Goal: Task Accomplishment & Management: Manage account settings

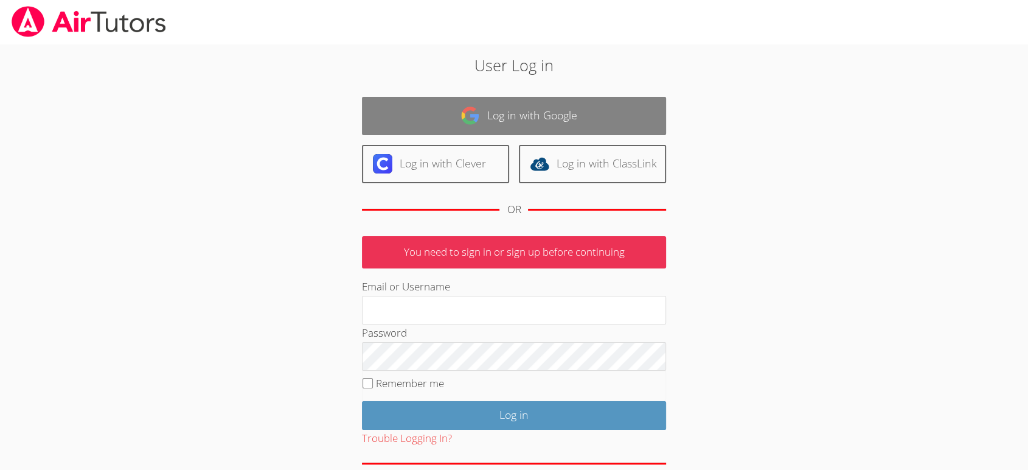
click at [475, 113] on img at bounding box center [470, 115] width 19 height 19
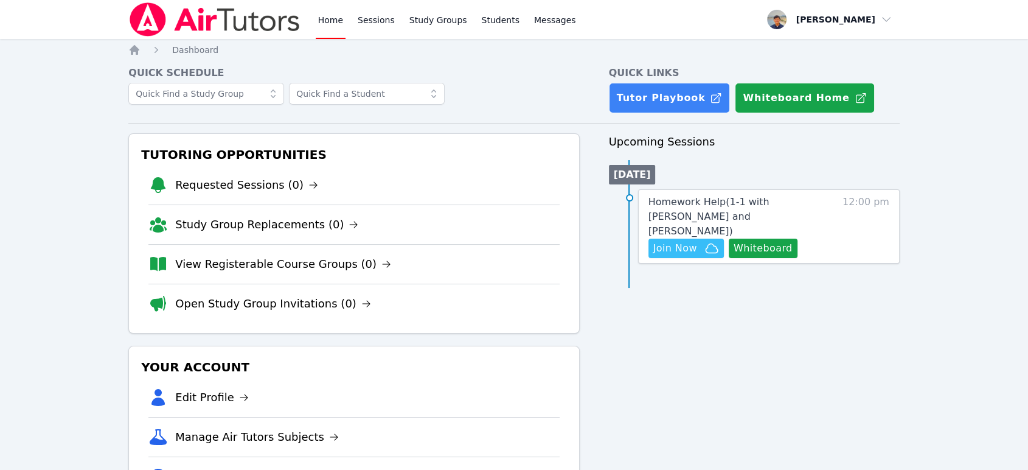
click at [735, 308] on div "Upcoming Sessions [DATE] Homework Help ( 1-1 with [PERSON_NAME] and [PERSON_NAM…" at bounding box center [754, 339] width 291 height 413
click at [714, 210] on span "Homework Help ( 1-1 with [PERSON_NAME] and [PERSON_NAME] )" at bounding box center [709, 216] width 121 height 41
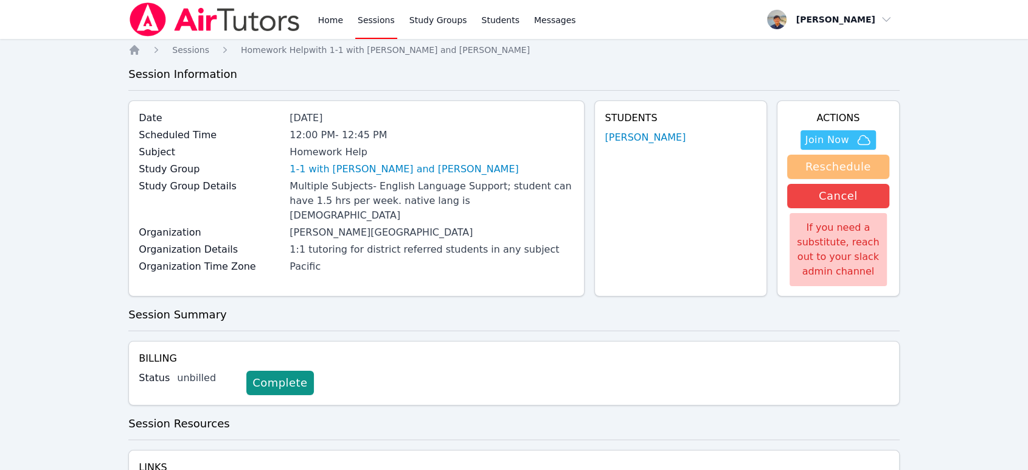
click at [803, 175] on button "Reschedule" at bounding box center [838, 167] width 102 height 24
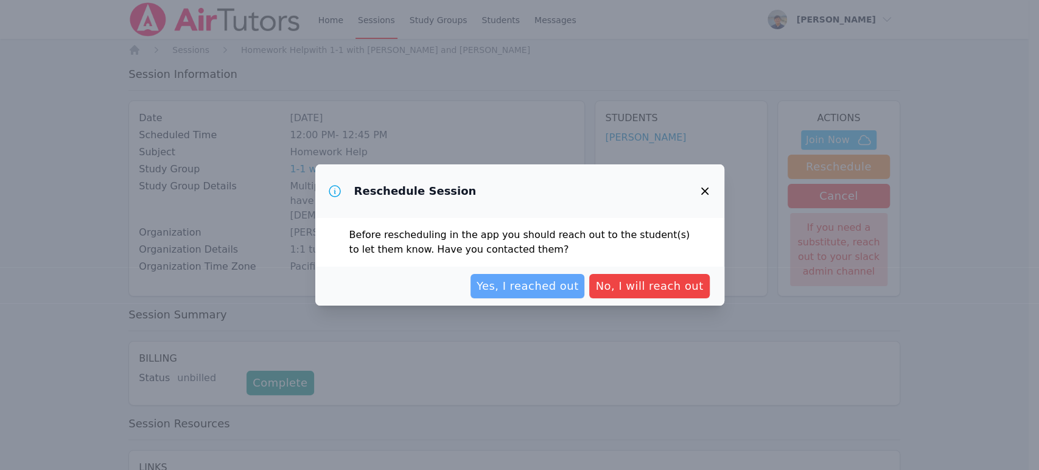
click at [551, 285] on span "Yes, I reached out" at bounding box center [527, 285] width 102 height 17
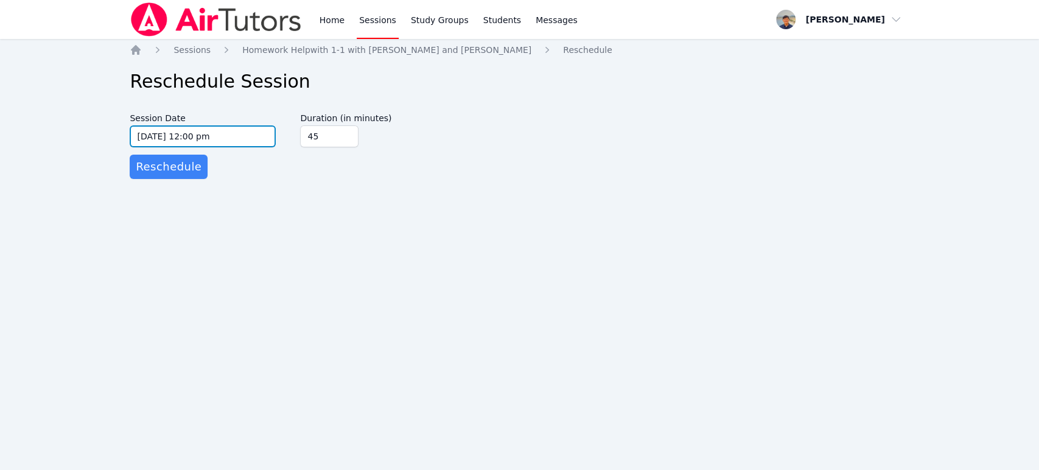
click at [246, 142] on input "[DATE] 12:00 pm" at bounding box center [203, 136] width 146 height 22
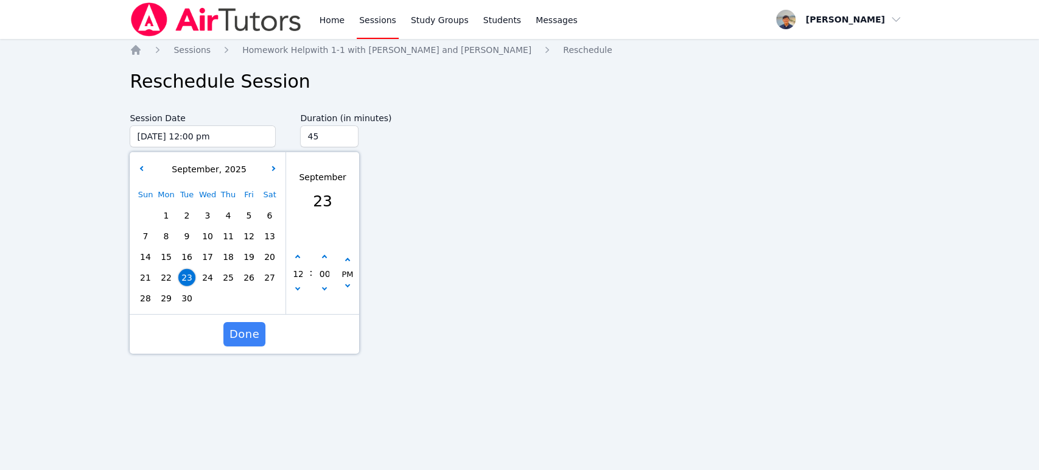
click at [185, 276] on span "23" at bounding box center [186, 277] width 17 height 17
click at [300, 257] on icon "button" at bounding box center [297, 257] width 5 height 5
type input "[DATE] 01:00 pm"
type input "01"
click at [300, 257] on icon "button" at bounding box center [297, 257] width 5 height 5
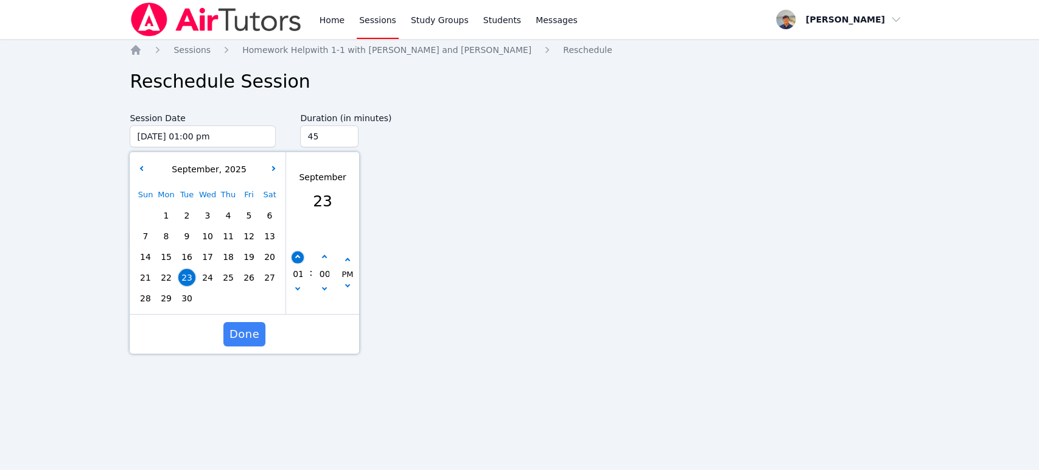
type input "[DATE] 02:00 pm"
type input "02"
click at [300, 257] on icon "button" at bounding box center [297, 257] width 5 height 5
type input "[DATE] 03:00 pm"
type input "03"
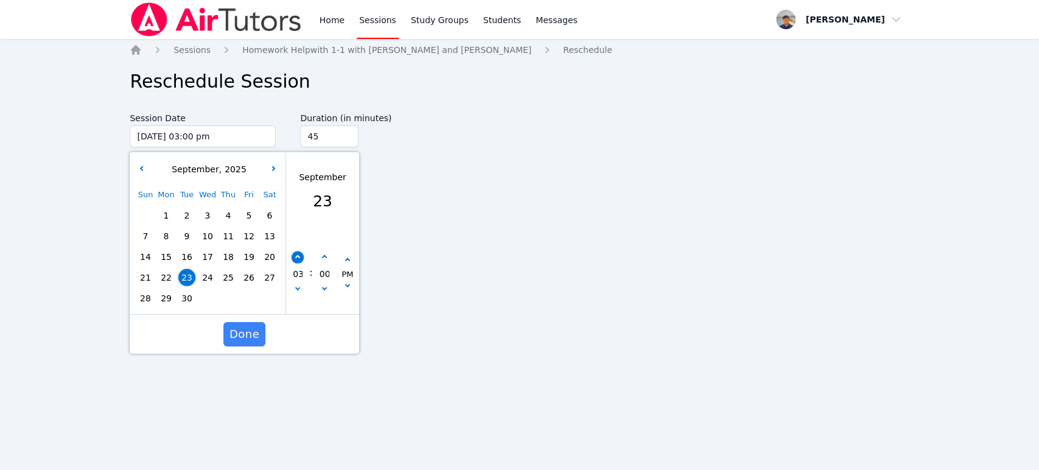
click at [300, 257] on icon "button" at bounding box center [297, 257] width 5 height 5
type input "[DATE] 04:00 pm"
type input "04"
click at [300, 257] on icon "button" at bounding box center [297, 257] width 5 height 5
type input "[DATE] 05:00 pm"
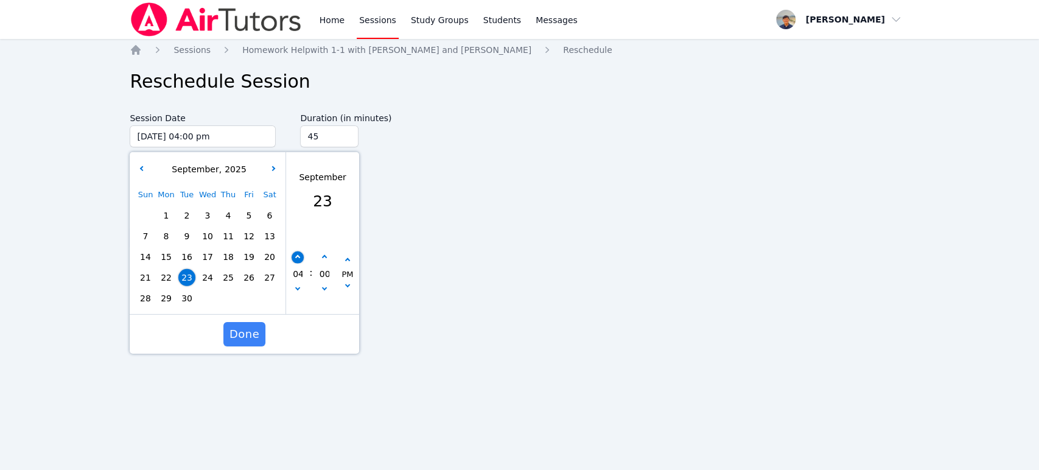
type input "05"
click at [300, 257] on icon "button" at bounding box center [297, 257] width 5 height 5
type input "[DATE] 06:00 pm"
type input "06"
click at [300, 257] on icon "button" at bounding box center [297, 257] width 5 height 5
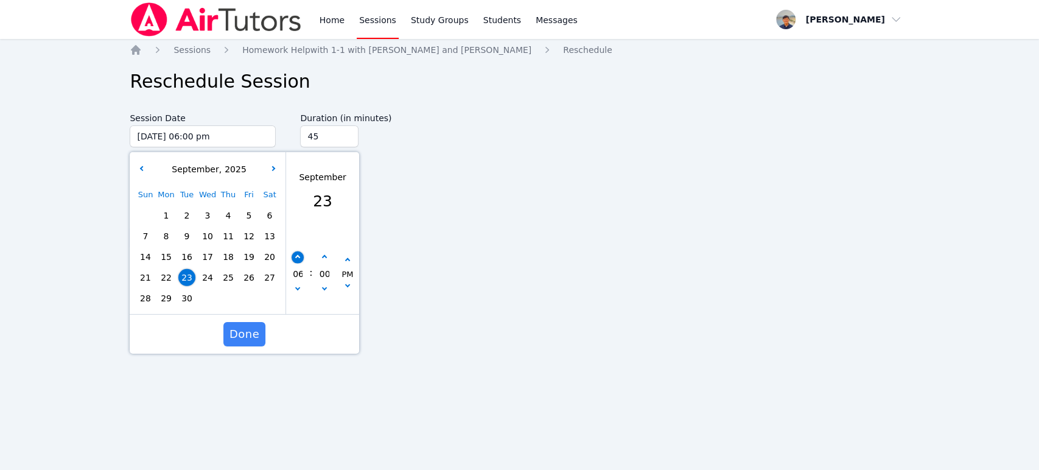
type input "[DATE] 07:00 pm"
type input "07"
click at [300, 257] on icon "button" at bounding box center [297, 257] width 5 height 5
type input "[DATE] 08:00 pm"
type input "08"
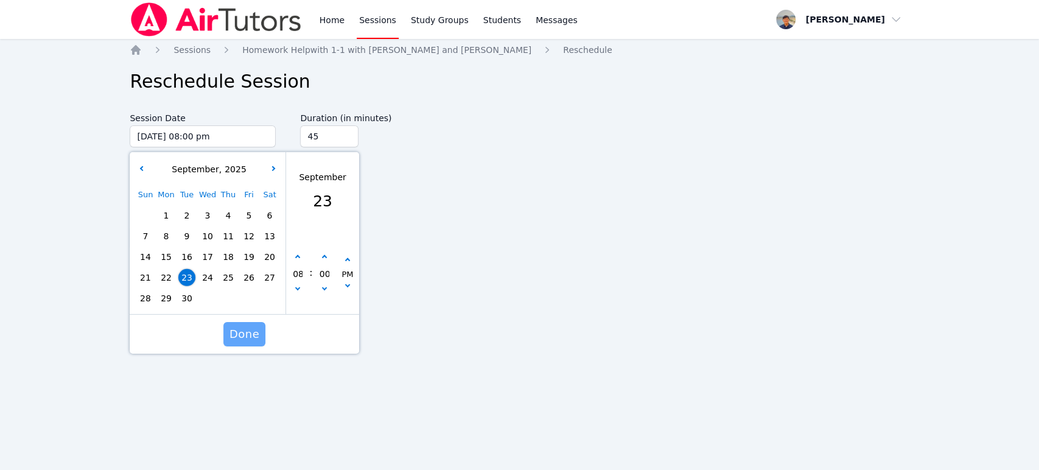
click at [257, 332] on span "Done" at bounding box center [244, 334] width 30 height 17
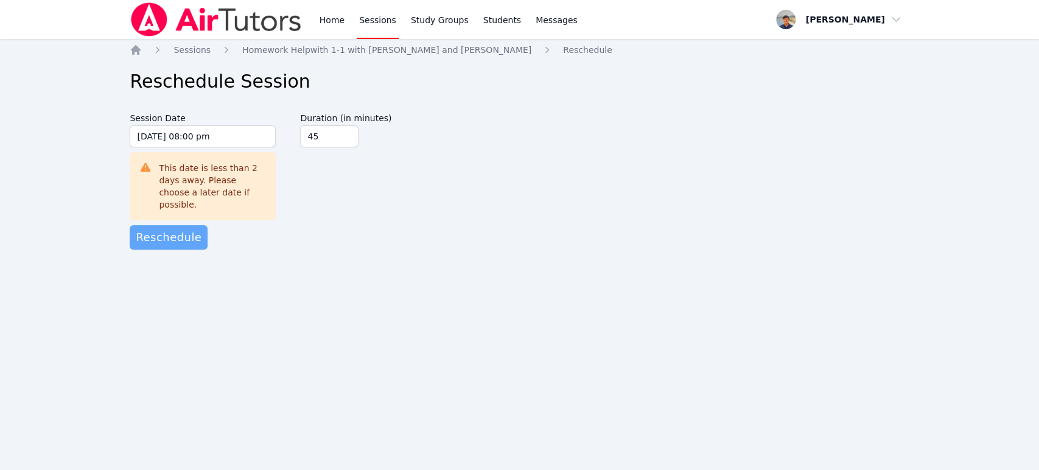
click at [169, 236] on button "Reschedule" at bounding box center [169, 237] width 78 height 24
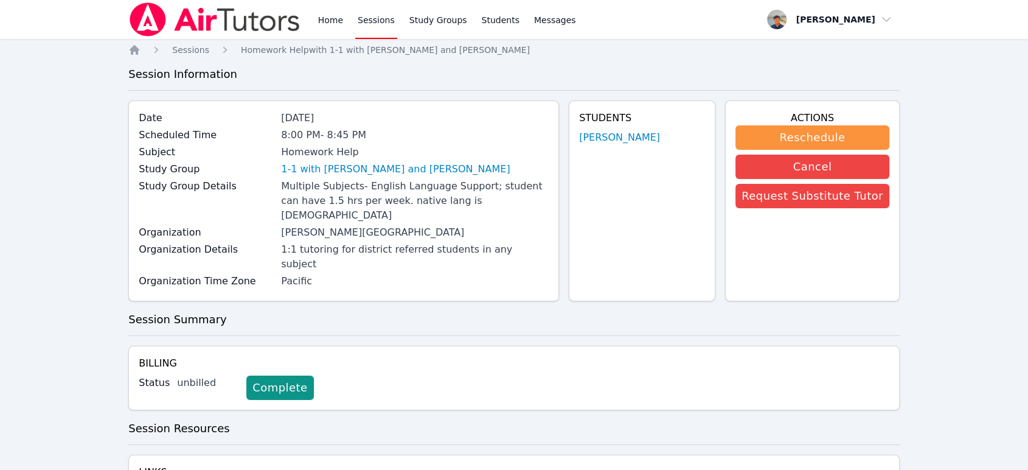
click at [495, 311] on h3 "Session Summary" at bounding box center [514, 319] width 772 height 17
drag, startPoint x: 490, startPoint y: 300, endPoint x: 454, endPoint y: 187, distance: 118.3
